Goal: Navigation & Orientation: Go to known website

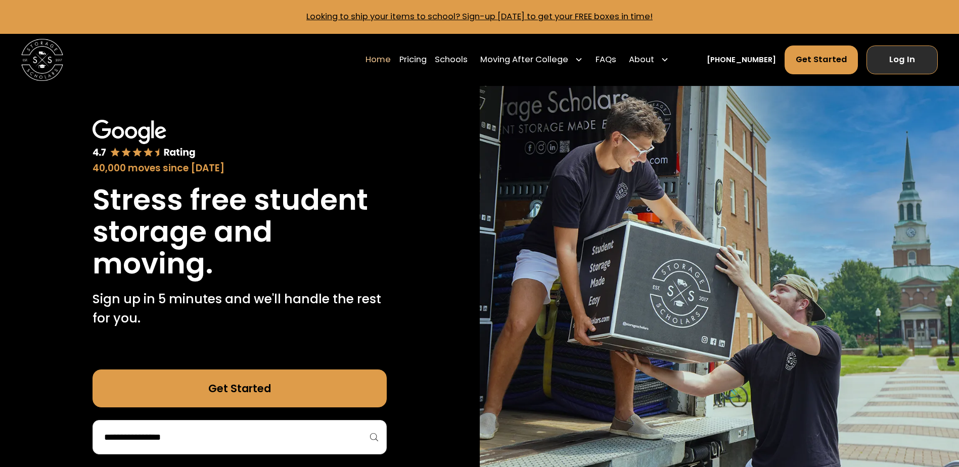
click at [917, 61] on link "Log In" at bounding box center [902, 60] width 71 height 28
click at [887, 66] on link "Log In" at bounding box center [902, 60] width 71 height 28
